Goal: Task Accomplishment & Management: Use online tool/utility

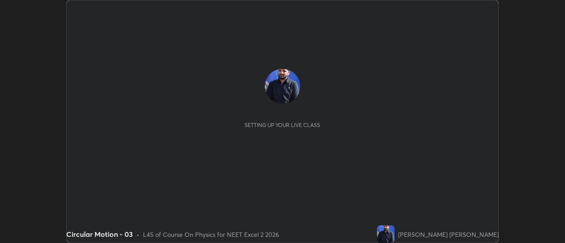
scroll to position [243, 565]
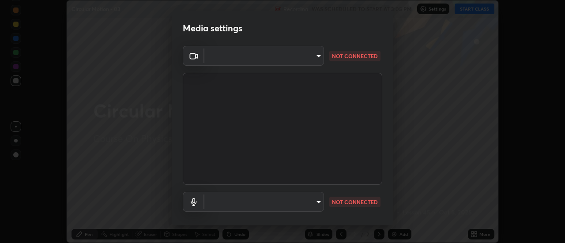
type input "communications"
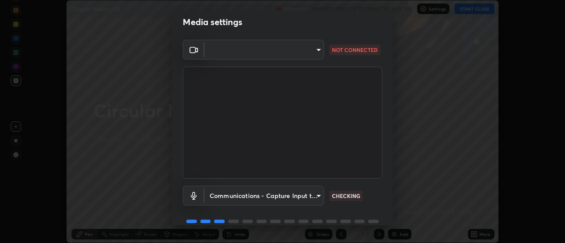
scroll to position [8, 0]
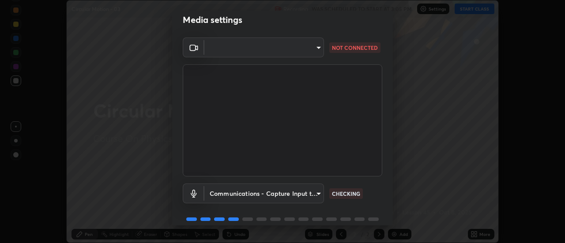
click at [313, 53] on body "Erase all Circular Motion - 03 Recording WAS SCHEDULED TO START AT 3:05 PM Sett…" at bounding box center [282, 121] width 565 height 243
click at [293, 49] on div at bounding box center [282, 121] width 565 height 243
click at [302, 50] on body "Erase all Circular Motion - 03 Recording WAS SCHEDULED TO START AT 3:05 PM Sett…" at bounding box center [282, 121] width 565 height 243
click at [214, 50] on div at bounding box center [282, 121] width 565 height 243
click at [215, 47] on body "Erase all Circular Motion - 03 Recording WAS SCHEDULED TO START AT 3:05 PM Sett…" at bounding box center [282, 121] width 565 height 243
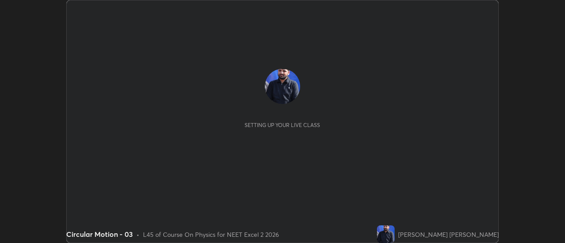
scroll to position [243, 565]
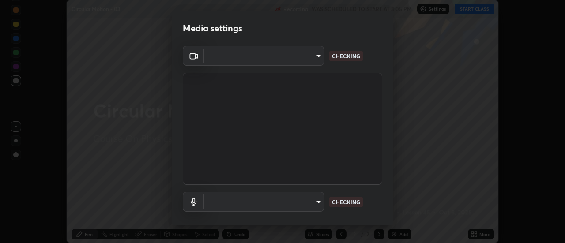
type input "a5cdc83613c3bae9a0318ea4cc03bb6affda8ba727544137782433a3cbd06d6b"
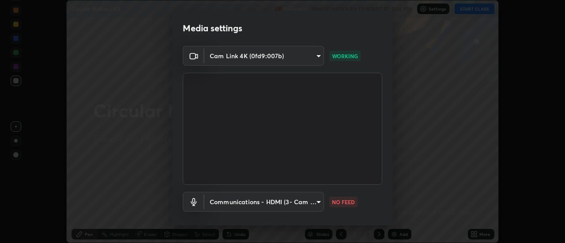
click at [280, 200] on body "Erase all Circular Motion - 03 Recording WAS SCHEDULED TO START AT 3:05 PM Sett…" at bounding box center [282, 121] width 565 height 243
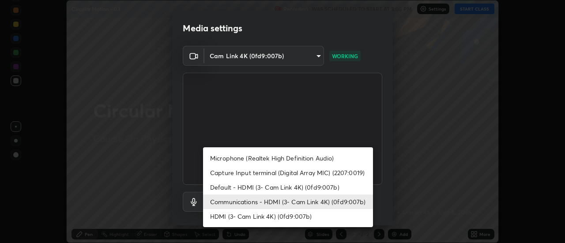
click at [258, 213] on li "HDMI (3- Cam Link 4K) (0fd9:007b)" at bounding box center [288, 216] width 170 height 15
type input "8384a1d6a99fcf74144d8ea7ba8c3edb4114dd800c735b8edc8cf4a437b036f3"
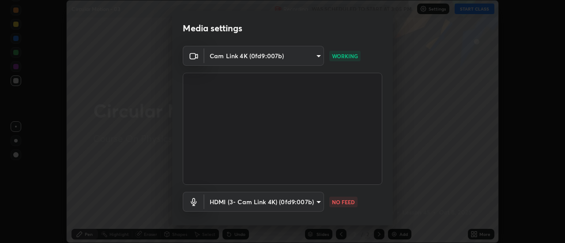
scroll to position [46, 0]
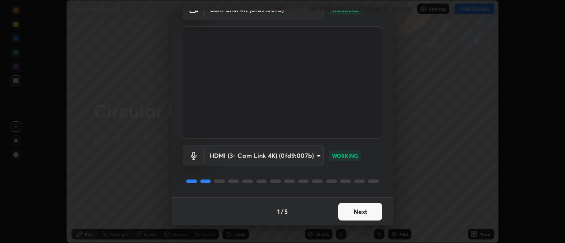
click at [366, 212] on button "Next" at bounding box center [360, 212] width 44 height 18
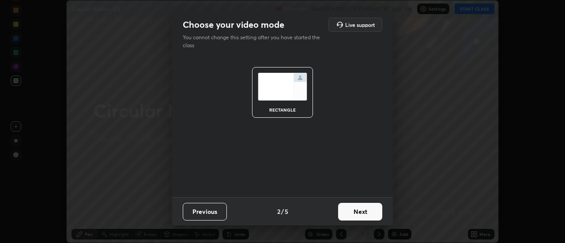
scroll to position [0, 0]
click at [367, 216] on button "Next" at bounding box center [360, 212] width 44 height 18
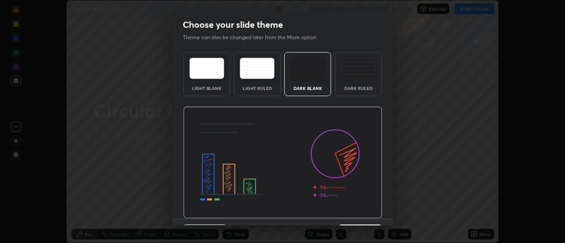
click at [369, 213] on img at bounding box center [282, 163] width 199 height 112
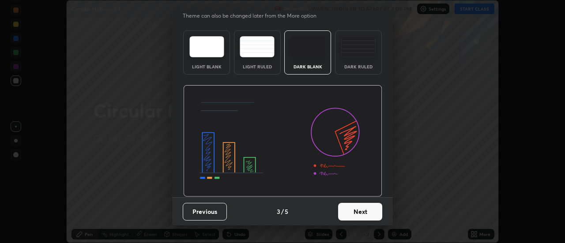
click at [368, 215] on button "Next" at bounding box center [360, 212] width 44 height 18
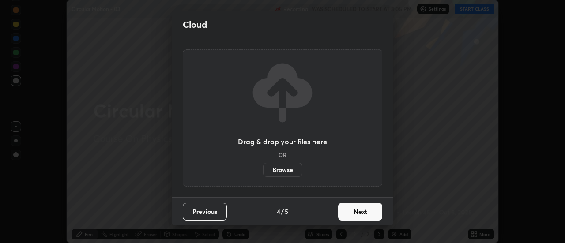
scroll to position [0, 0]
click at [371, 214] on button "Next" at bounding box center [360, 212] width 44 height 18
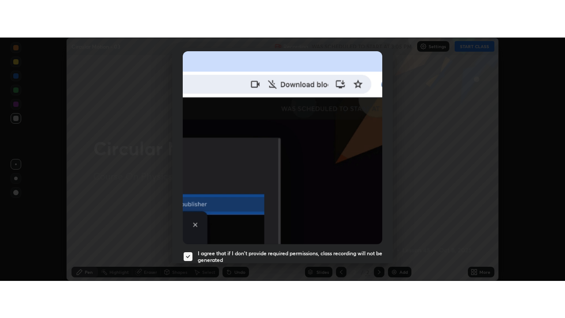
scroll to position [227, 0]
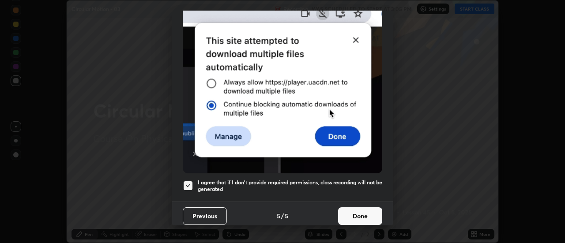
click at [362, 209] on button "Done" at bounding box center [360, 217] width 44 height 18
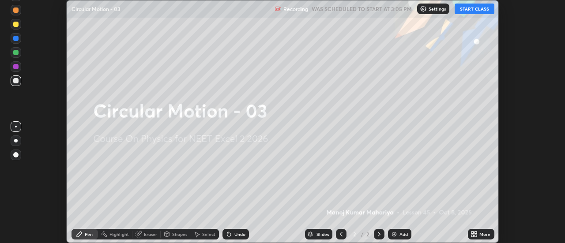
click at [484, 235] on div "More" at bounding box center [485, 234] width 11 height 4
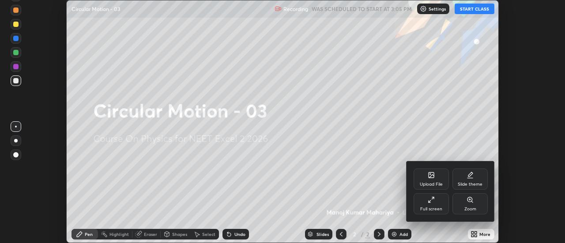
click at [432, 207] on div "Full screen" at bounding box center [431, 209] width 22 height 4
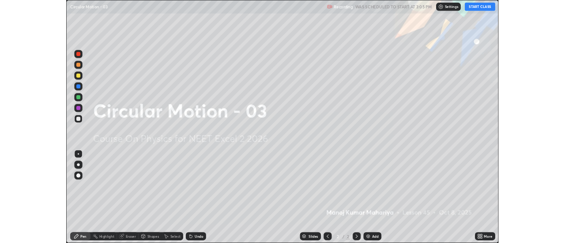
scroll to position [318, 565]
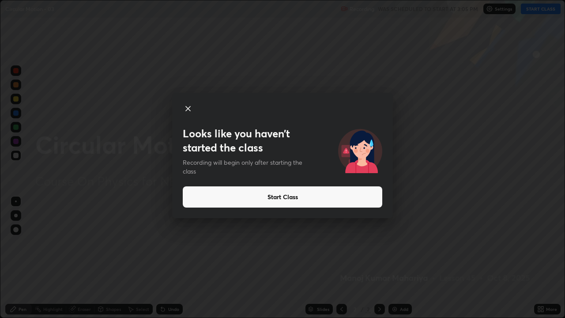
click at [191, 106] on icon at bounding box center [188, 108] width 11 height 11
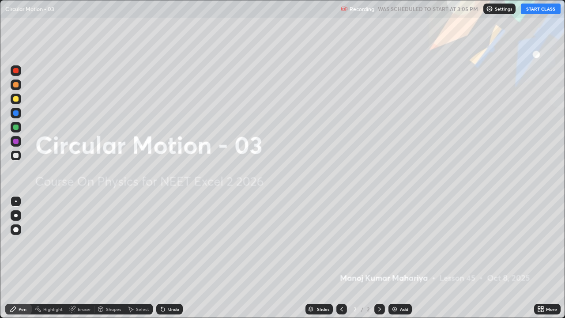
click at [541, 10] on button "START CLASS" at bounding box center [541, 9] width 40 height 11
click at [391, 243] on img at bounding box center [394, 309] width 7 height 7
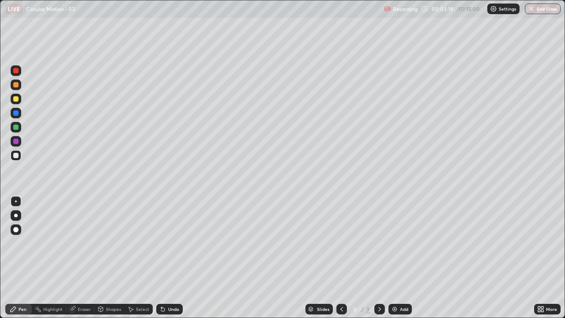
click at [15, 217] on div at bounding box center [16, 215] width 11 height 11
click at [21, 243] on div "Pen" at bounding box center [23, 309] width 8 height 4
click at [109, 243] on div "Shapes" at bounding box center [113, 309] width 15 height 4
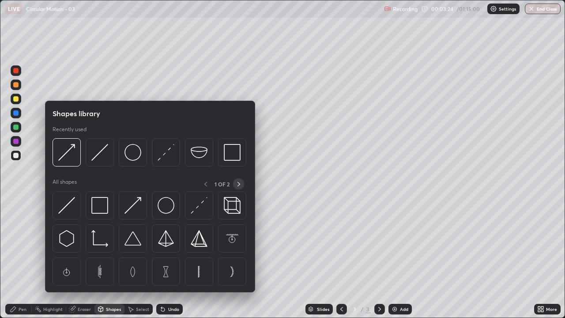
click at [238, 184] on icon at bounding box center [238, 184] width 7 height 7
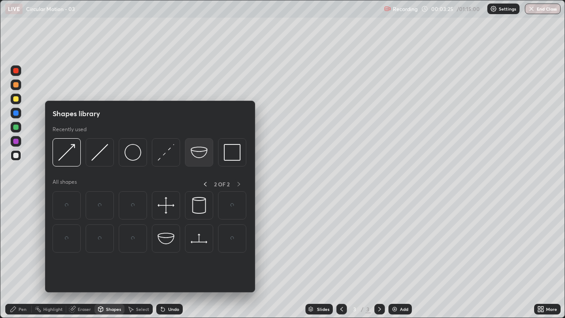
click at [193, 156] on img at bounding box center [199, 152] width 17 height 17
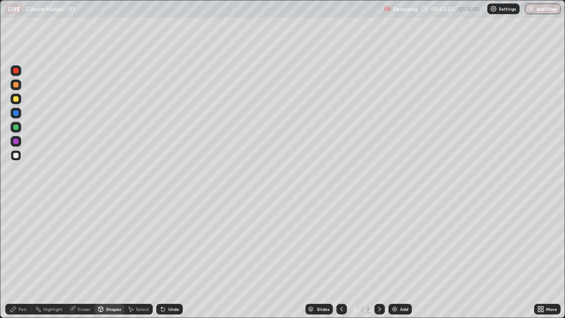
click at [22, 243] on div "Pen" at bounding box center [23, 309] width 8 height 4
click at [16, 159] on div at bounding box center [16, 155] width 11 height 11
click at [112, 243] on div "Shapes" at bounding box center [113, 309] width 15 height 4
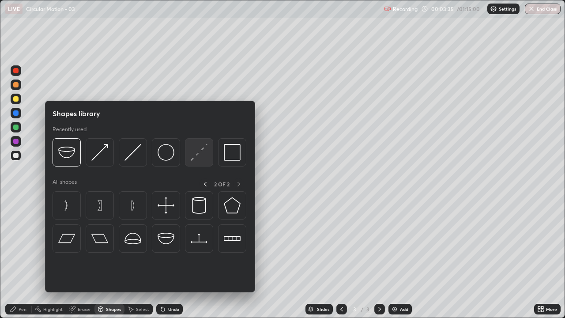
click at [200, 153] on img at bounding box center [199, 152] width 17 height 17
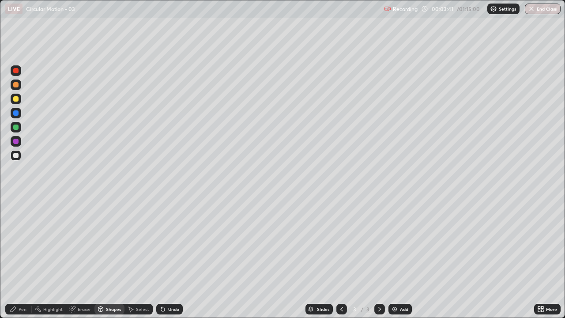
click at [15, 159] on div at bounding box center [16, 155] width 11 height 11
click at [19, 243] on div "Pen" at bounding box center [23, 309] width 8 height 4
click at [18, 243] on div "Pen" at bounding box center [18, 309] width 26 height 11
click at [162, 243] on icon at bounding box center [163, 310] width 4 height 4
click at [163, 243] on icon at bounding box center [162, 309] width 7 height 7
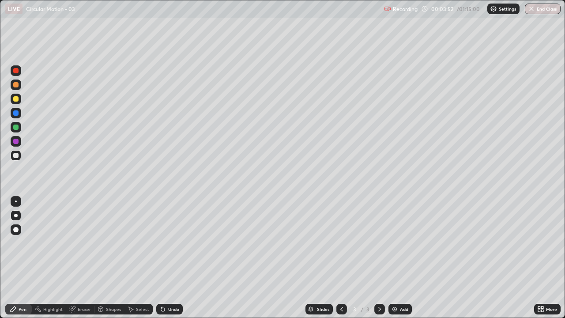
click at [114, 243] on div "Shapes" at bounding box center [113, 309] width 15 height 4
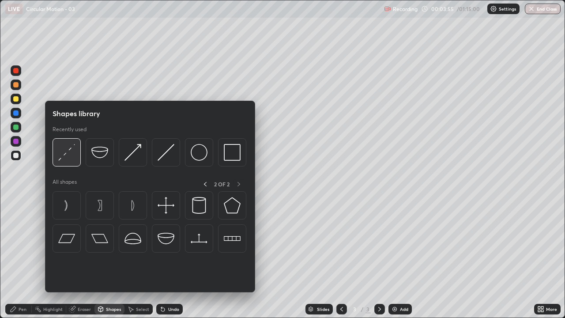
click at [68, 154] on img at bounding box center [66, 152] width 17 height 17
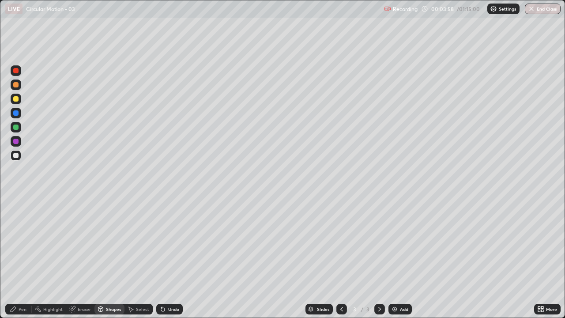
click at [162, 243] on icon at bounding box center [163, 310] width 4 height 4
click at [23, 243] on div "Pen" at bounding box center [18, 309] width 26 height 11
click at [17, 155] on div at bounding box center [15, 155] width 5 height 5
click at [16, 99] on div at bounding box center [15, 98] width 5 height 5
click at [18, 100] on div at bounding box center [15, 98] width 5 height 5
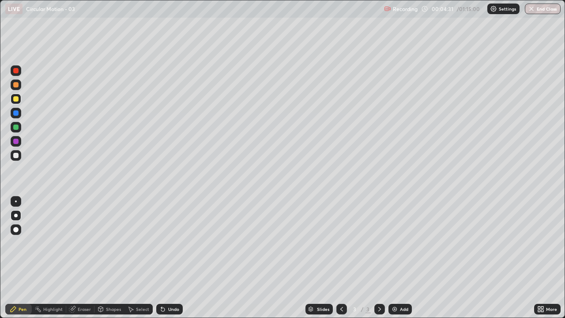
click at [110, 243] on div "Shapes" at bounding box center [113, 309] width 15 height 4
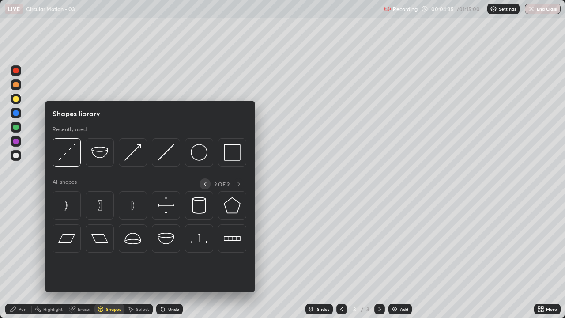
click at [204, 184] on icon at bounding box center [205, 184] width 7 height 7
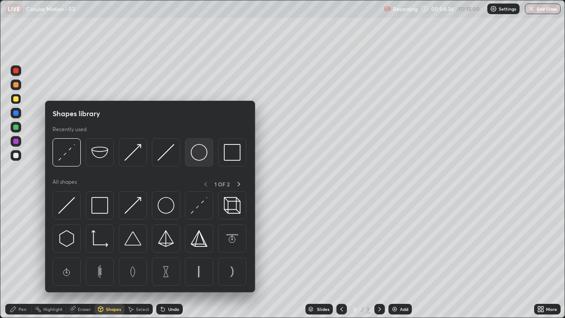
click at [191, 156] on img at bounding box center [199, 152] width 17 height 17
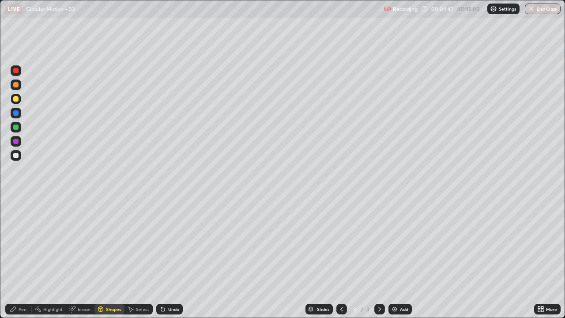
click at [19, 243] on div "Pen" at bounding box center [23, 309] width 8 height 4
click at [16, 157] on div at bounding box center [15, 155] width 5 height 5
click at [88, 243] on div "Eraser" at bounding box center [84, 309] width 13 height 4
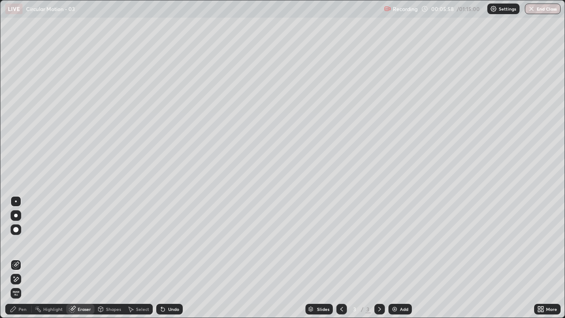
click at [25, 243] on div "Pen" at bounding box center [23, 309] width 8 height 4
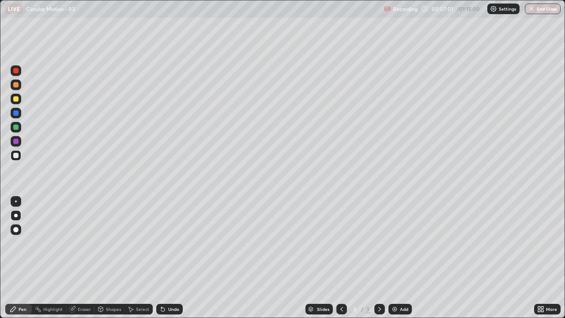
click at [16, 155] on div at bounding box center [15, 155] width 5 height 5
click at [11, 101] on div at bounding box center [16, 99] width 11 height 11
click at [113, 243] on div "Shapes" at bounding box center [110, 309] width 30 height 11
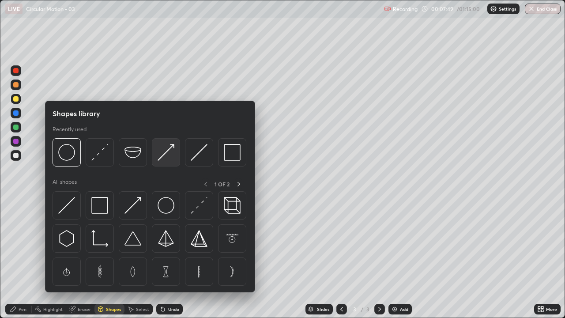
click at [162, 155] on img at bounding box center [166, 152] width 17 height 17
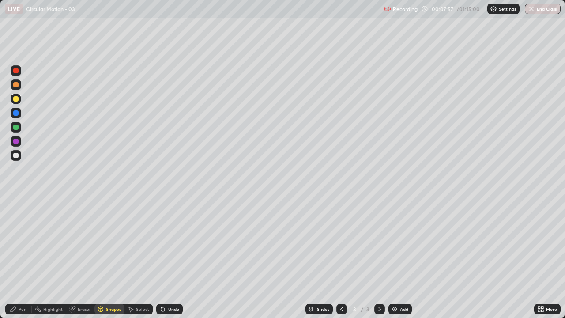
click at [27, 243] on div "Pen" at bounding box center [18, 309] width 26 height 11
click at [393, 243] on img at bounding box center [394, 309] width 7 height 7
click at [18, 98] on div at bounding box center [15, 98] width 5 height 5
click at [17, 155] on div at bounding box center [15, 155] width 5 height 5
click at [15, 101] on div at bounding box center [15, 98] width 5 height 5
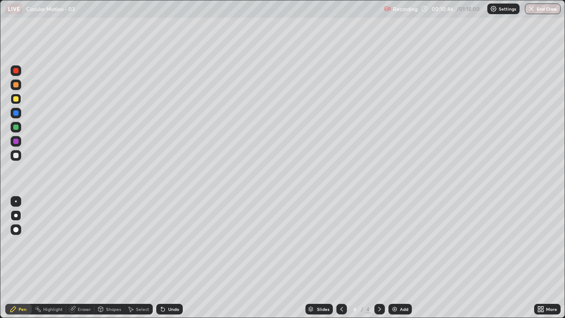
click at [15, 155] on div at bounding box center [15, 155] width 5 height 5
click at [159, 243] on icon at bounding box center [162, 309] width 7 height 7
click at [15, 99] on div at bounding box center [15, 98] width 5 height 5
click at [400, 243] on div "Add" at bounding box center [404, 309] width 8 height 4
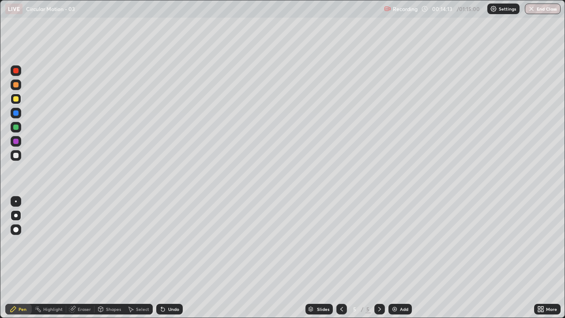
click at [116, 243] on div "Shapes" at bounding box center [110, 309] width 30 height 11
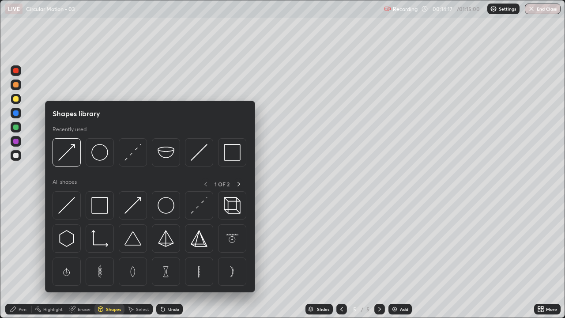
click at [233, 188] on div "1 OF 2" at bounding box center [222, 183] width 44 height 11
click at [237, 182] on icon at bounding box center [238, 184] width 7 height 7
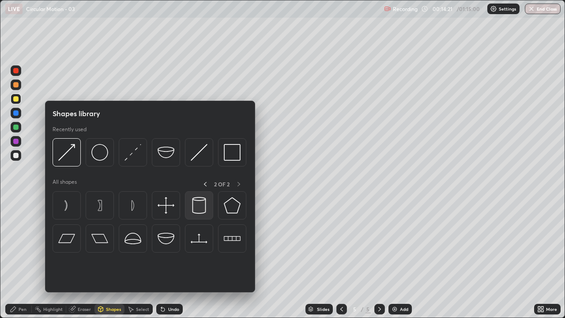
click at [191, 207] on img at bounding box center [199, 205] width 17 height 17
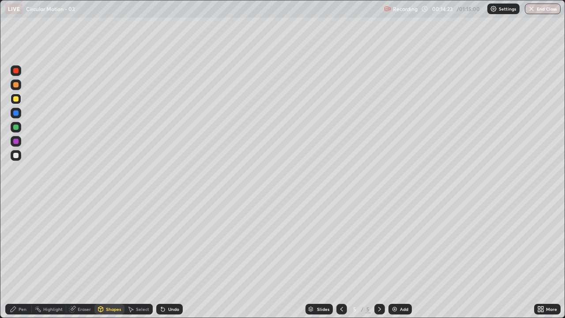
click at [21, 243] on div "Pen" at bounding box center [23, 309] width 8 height 4
click at [17, 156] on div at bounding box center [15, 155] width 5 height 5
click at [161, 243] on icon at bounding box center [163, 310] width 4 height 4
click at [162, 243] on icon at bounding box center [163, 310] width 4 height 4
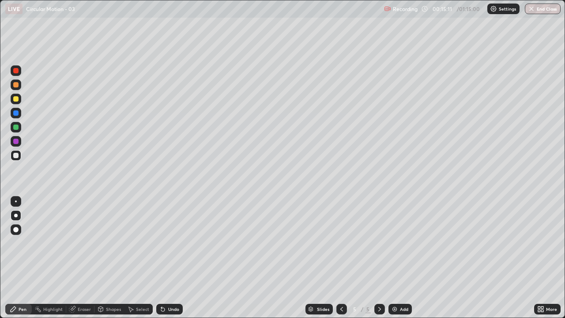
click at [162, 243] on icon at bounding box center [163, 310] width 4 height 4
click at [159, 243] on div "Undo" at bounding box center [169, 309] width 26 height 11
click at [159, 243] on icon at bounding box center [162, 309] width 7 height 7
click at [159, 243] on div "Undo" at bounding box center [169, 309] width 26 height 11
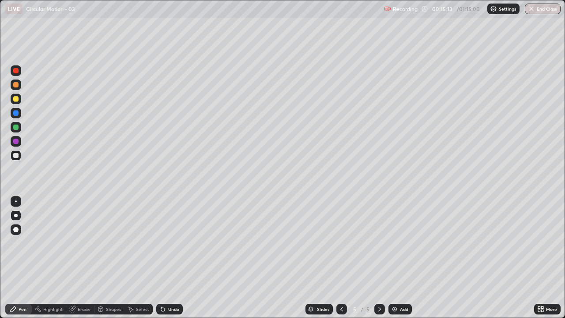
click at [158, 243] on div "Undo" at bounding box center [169, 309] width 26 height 11
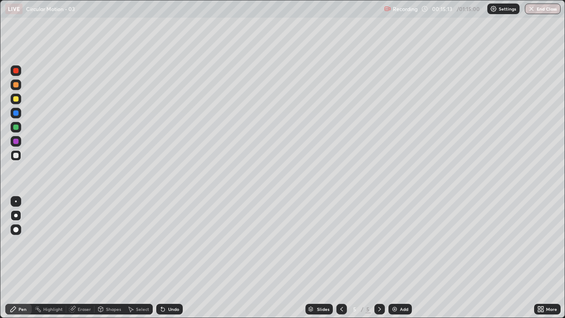
click at [158, 243] on div "Undo" at bounding box center [169, 309] width 26 height 11
click at [157, 243] on div "Undo" at bounding box center [169, 309] width 26 height 11
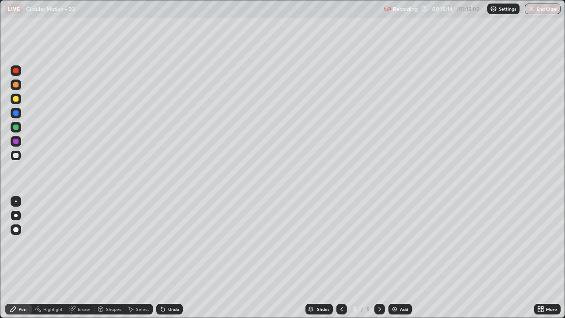
click at [157, 243] on div "Undo" at bounding box center [169, 309] width 26 height 11
click at [390, 243] on div "Add" at bounding box center [400, 309] width 23 height 11
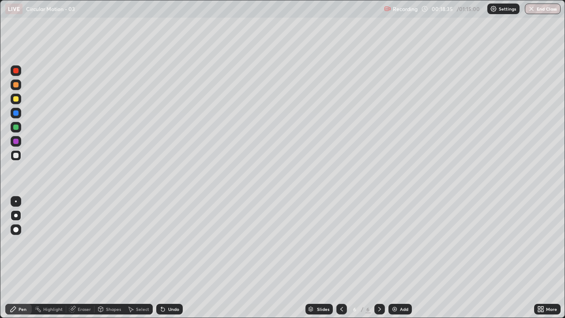
click at [17, 155] on div at bounding box center [15, 155] width 5 height 5
click at [18, 71] on div at bounding box center [15, 70] width 5 height 5
click at [341, 243] on icon at bounding box center [341, 309] width 7 height 7
click at [86, 243] on div "Eraser" at bounding box center [84, 309] width 13 height 4
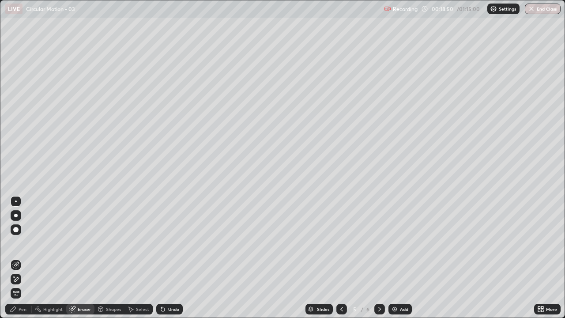
click at [23, 243] on div "Pen" at bounding box center [23, 309] width 8 height 4
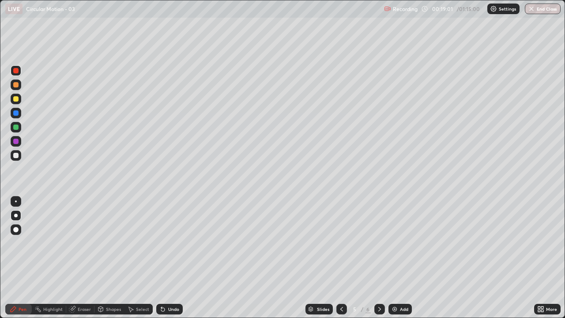
click at [375, 243] on div at bounding box center [380, 309] width 11 height 11
click at [17, 156] on div at bounding box center [15, 155] width 5 height 5
click at [161, 243] on icon at bounding box center [163, 310] width 4 height 4
click at [159, 243] on icon at bounding box center [162, 309] width 7 height 7
click at [162, 243] on icon at bounding box center [163, 310] width 4 height 4
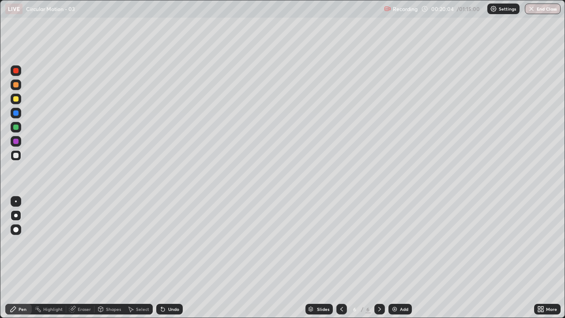
click at [162, 243] on icon at bounding box center [163, 310] width 4 height 4
click at [163, 243] on div "Undo" at bounding box center [169, 309] width 26 height 11
click at [162, 243] on icon at bounding box center [163, 310] width 4 height 4
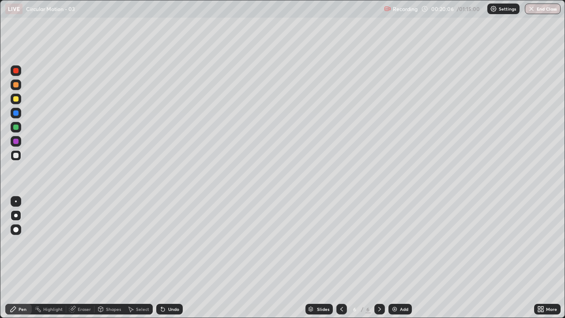
click at [164, 243] on icon at bounding box center [162, 309] width 7 height 7
click at [398, 243] on div "Add" at bounding box center [400, 309] width 23 height 11
click at [17, 154] on div at bounding box center [15, 155] width 5 height 5
click at [16, 101] on div at bounding box center [15, 98] width 5 height 5
click at [107, 243] on div "Shapes" at bounding box center [110, 309] width 30 height 11
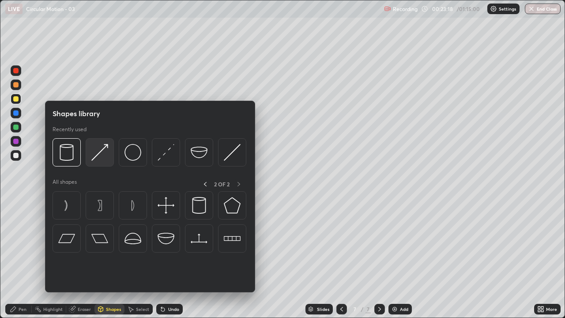
click at [103, 151] on img at bounding box center [99, 152] width 17 height 17
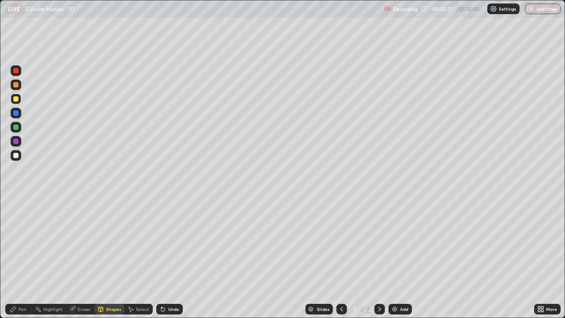
click at [161, 243] on icon at bounding box center [161, 307] width 1 height 1
click at [161, 243] on icon at bounding box center [163, 310] width 4 height 4
click at [106, 243] on div "Shapes" at bounding box center [113, 309] width 15 height 4
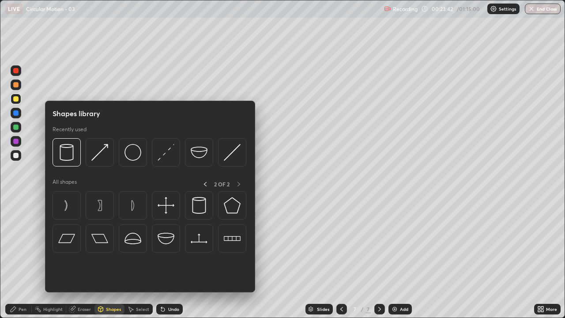
click at [105, 152] on img at bounding box center [99, 152] width 17 height 17
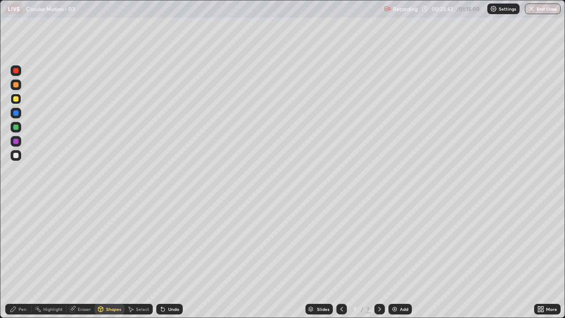
click at [15, 71] on div at bounding box center [15, 70] width 5 height 5
click at [25, 243] on div "Pen" at bounding box center [23, 309] width 8 height 4
click at [341, 243] on icon at bounding box center [341, 309] width 7 height 7
click at [379, 243] on icon at bounding box center [379, 309] width 7 height 7
click at [161, 243] on icon at bounding box center [163, 310] width 4 height 4
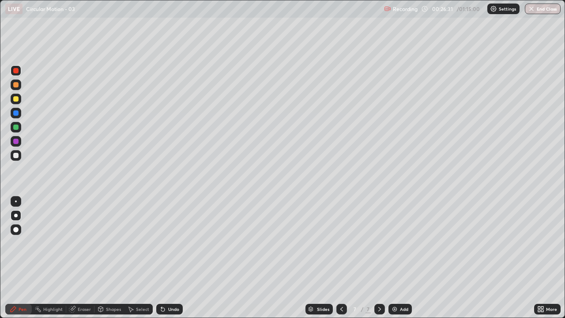
click at [161, 243] on icon at bounding box center [163, 310] width 4 height 4
click at [161, 243] on icon at bounding box center [161, 307] width 1 height 1
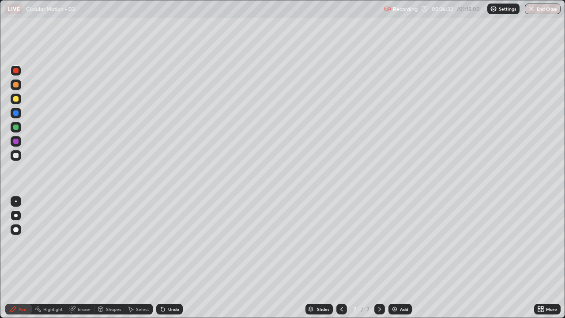
click at [161, 243] on icon at bounding box center [161, 307] width 1 height 1
click at [162, 243] on icon at bounding box center [163, 310] width 4 height 4
click at [150, 243] on div "Select" at bounding box center [139, 309] width 28 height 11
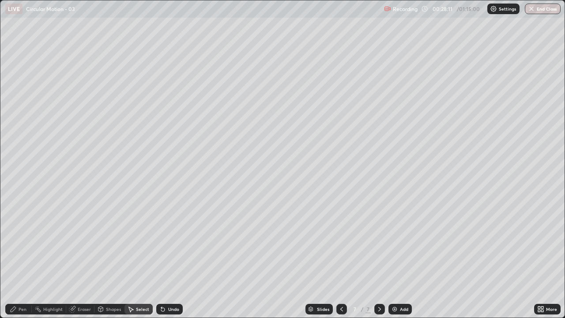
click at [161, 243] on icon at bounding box center [161, 307] width 1 height 1
click at [24, 243] on div "Pen" at bounding box center [23, 309] width 8 height 4
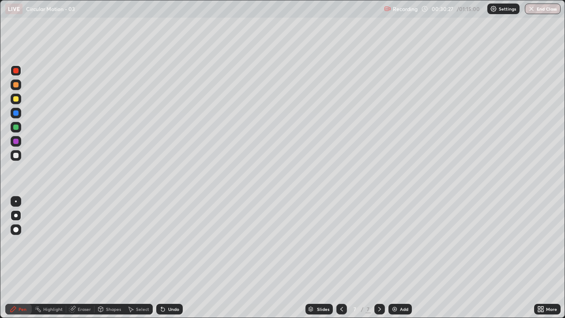
click at [382, 243] on div at bounding box center [380, 309] width 11 height 11
click at [397, 243] on div "Add" at bounding box center [400, 309] width 23 height 11
click at [16, 156] on div at bounding box center [15, 155] width 5 height 5
click at [341, 243] on icon at bounding box center [341, 309] width 7 height 7
click at [379, 243] on icon at bounding box center [379, 309] width 7 height 7
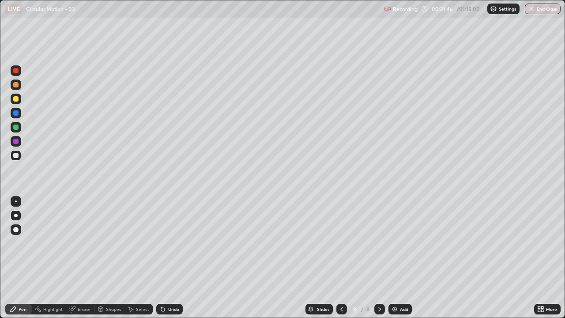
click at [18, 71] on div at bounding box center [15, 70] width 5 height 5
click at [16, 230] on div at bounding box center [15, 229] width 5 height 5
click at [15, 158] on div at bounding box center [15, 155] width 5 height 5
click at [16, 155] on div at bounding box center [15, 155] width 5 height 5
click at [393, 243] on img at bounding box center [394, 309] width 7 height 7
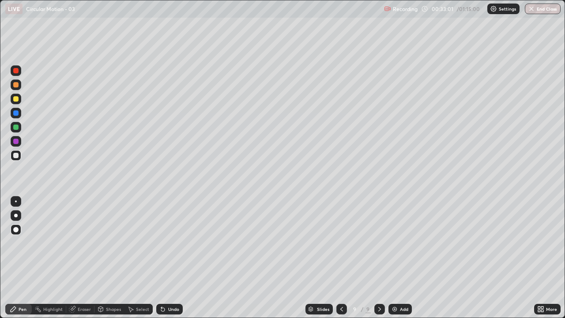
click at [16, 155] on div at bounding box center [15, 155] width 5 height 5
click at [15, 99] on div at bounding box center [15, 98] width 5 height 5
click at [15, 214] on div at bounding box center [16, 216] width 4 height 4
click at [19, 72] on div at bounding box center [16, 70] width 11 height 11
click at [18, 99] on div at bounding box center [15, 98] width 5 height 5
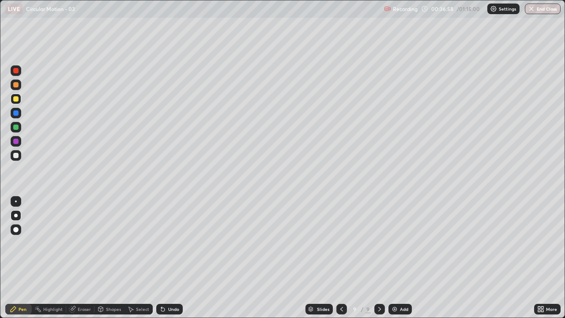
click at [398, 243] on div "Add" at bounding box center [400, 309] width 23 height 11
click at [18, 156] on div at bounding box center [15, 155] width 5 height 5
click at [389, 243] on div "Add" at bounding box center [400, 309] width 23 height 11
click at [15, 155] on div at bounding box center [15, 155] width 5 height 5
click at [342, 243] on icon at bounding box center [341, 309] width 7 height 7
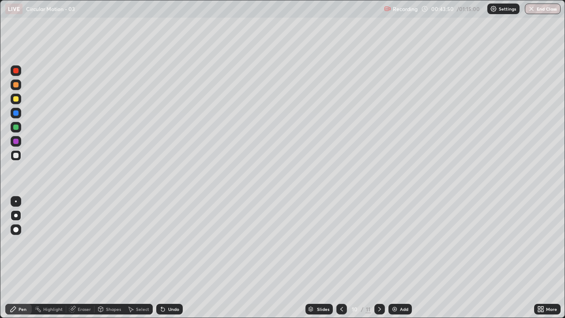
click at [378, 243] on div at bounding box center [380, 309] width 11 height 11
click at [338, 243] on icon at bounding box center [341, 309] width 7 height 7
click at [341, 243] on icon at bounding box center [341, 309] width 7 height 7
click at [340, 243] on icon at bounding box center [341, 309] width 7 height 7
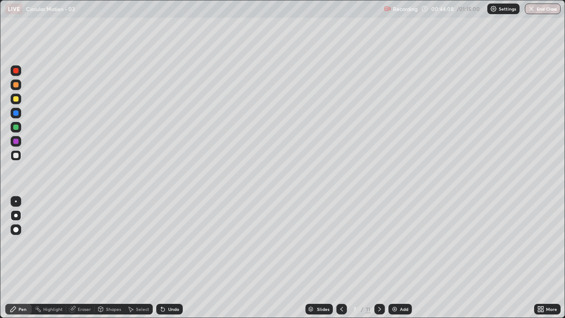
click at [341, 243] on icon at bounding box center [341, 309] width 7 height 7
click at [342, 243] on icon at bounding box center [341, 309] width 7 height 7
click at [341, 243] on icon at bounding box center [341, 309] width 7 height 7
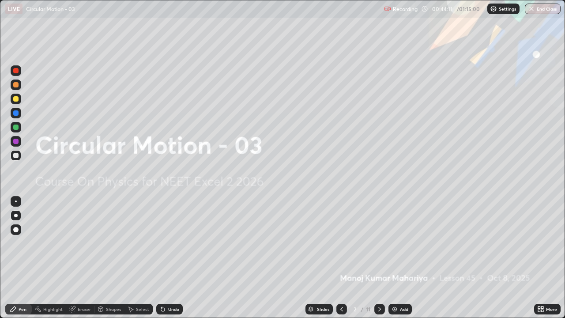
click at [341, 243] on icon at bounding box center [341, 309] width 7 height 7
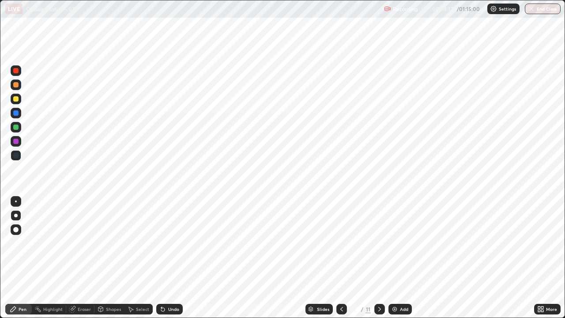
click at [379, 243] on icon at bounding box center [379, 309] width 7 height 7
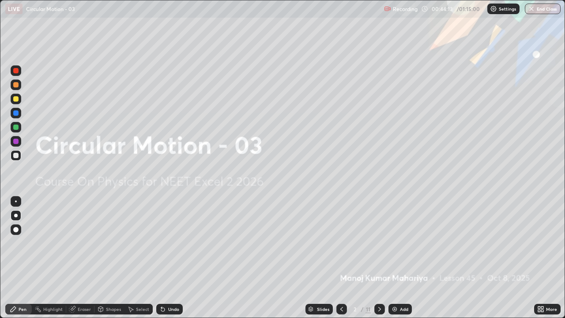
click at [379, 243] on icon at bounding box center [379, 309] width 7 height 7
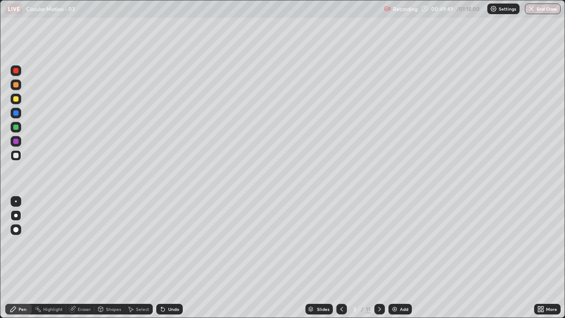
click at [379, 243] on icon at bounding box center [379, 309] width 7 height 7
click at [345, 243] on div at bounding box center [342, 309] width 11 height 18
click at [379, 243] on icon at bounding box center [379, 309] width 7 height 7
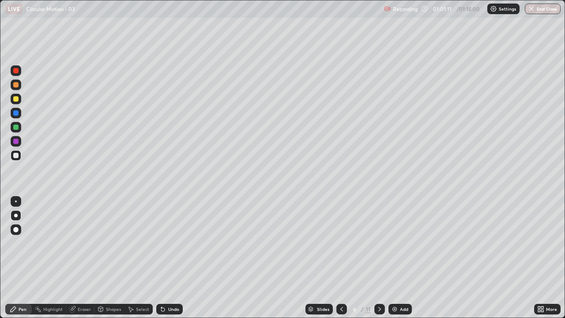
click at [381, 243] on div at bounding box center [380, 309] width 11 height 11
click at [378, 243] on icon at bounding box center [379, 309] width 7 height 7
click at [339, 243] on icon at bounding box center [341, 309] width 7 height 7
click at [379, 243] on icon at bounding box center [379, 309] width 7 height 7
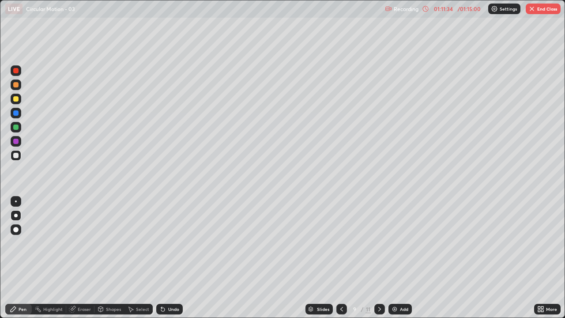
click at [378, 243] on icon at bounding box center [379, 309] width 7 height 7
click at [379, 243] on icon at bounding box center [380, 309] width 3 height 4
click at [341, 243] on icon at bounding box center [341, 309] width 7 height 7
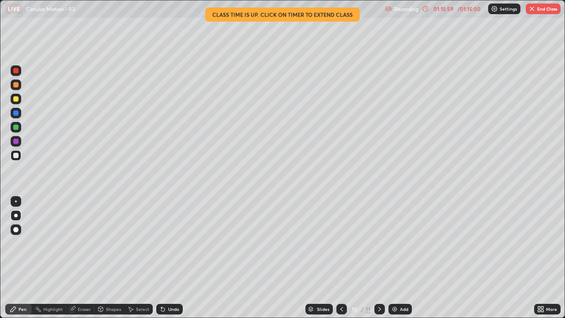
click at [379, 243] on icon at bounding box center [379, 309] width 7 height 7
click at [342, 243] on icon at bounding box center [341, 309] width 7 height 7
click at [537, 12] on button "End Class" at bounding box center [543, 9] width 35 height 11
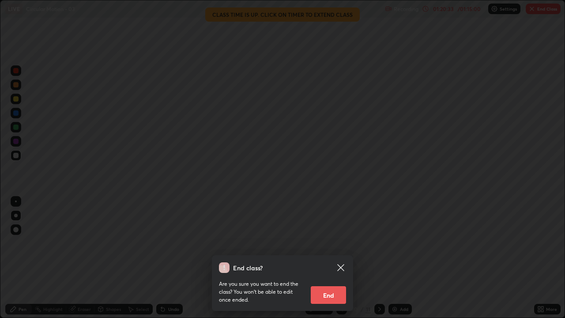
click at [341, 243] on icon at bounding box center [340, 267] width 7 height 7
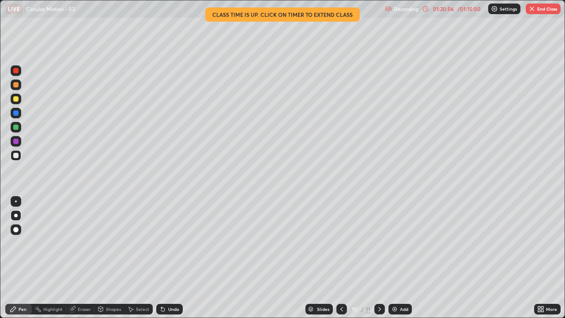
click at [536, 10] on button "End Class" at bounding box center [543, 9] width 35 height 11
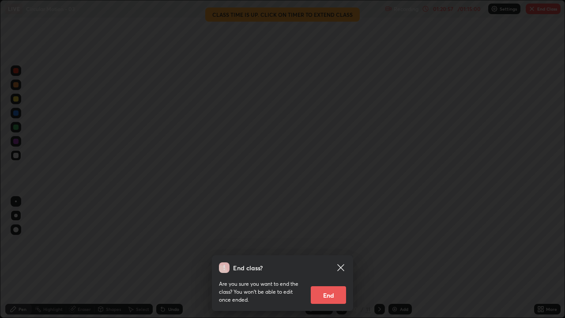
click at [339, 243] on button "End" at bounding box center [328, 295] width 35 height 18
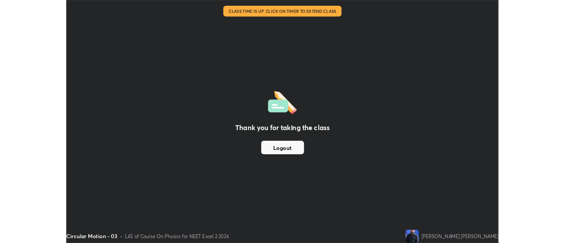
scroll to position [43923, 43601]
